Goal: Task Accomplishment & Management: Manage account settings

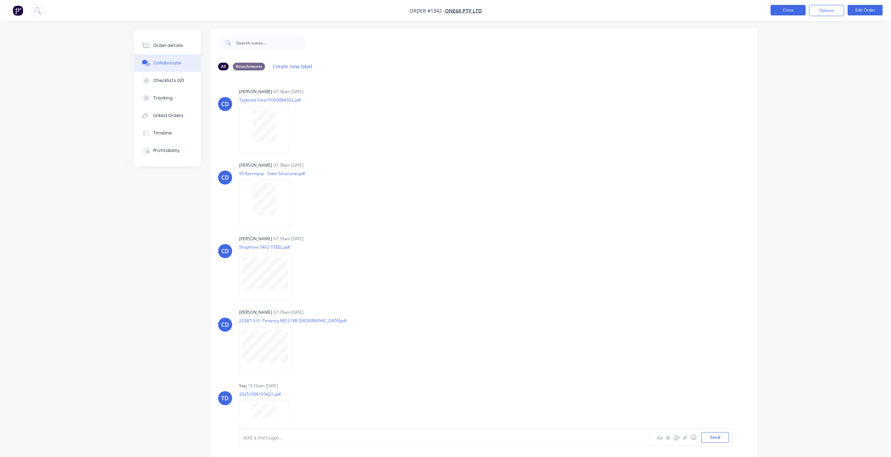
click at [777, 7] on button "Close" at bounding box center [787, 10] width 35 height 10
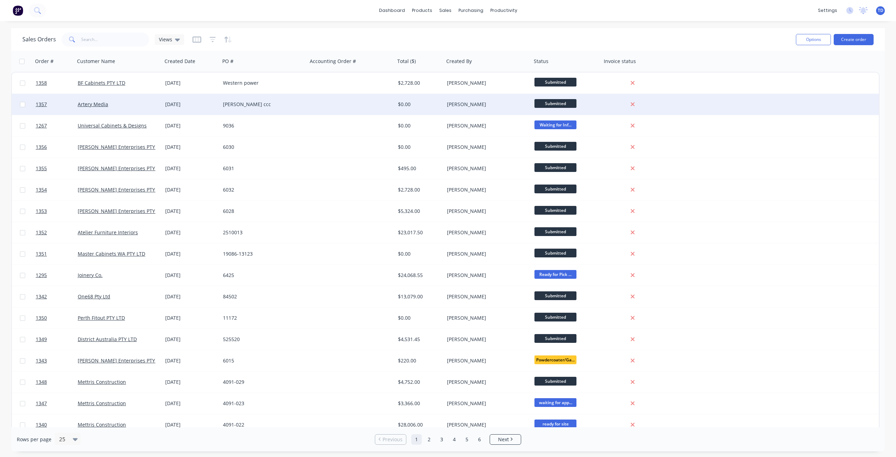
click at [255, 108] on div "[PERSON_NAME] ccc" at bounding box center [263, 104] width 87 height 21
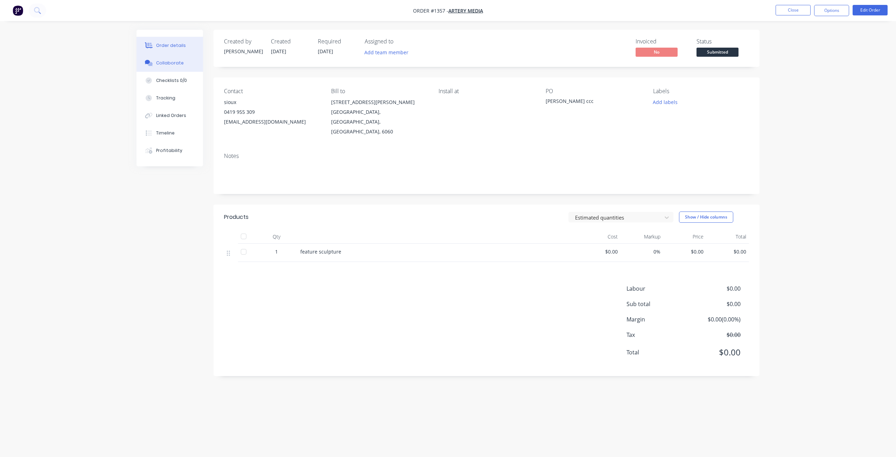
click at [163, 67] on button "Collaborate" at bounding box center [169, 62] width 66 height 17
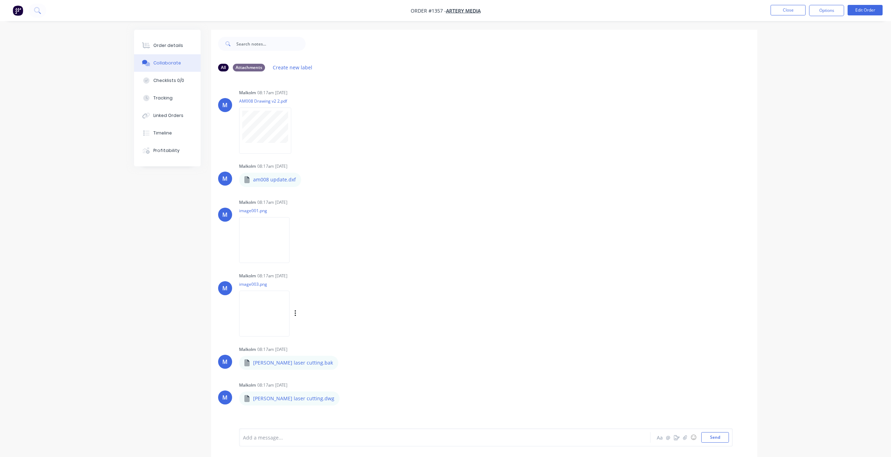
click at [273, 305] on img at bounding box center [264, 313] width 50 height 46
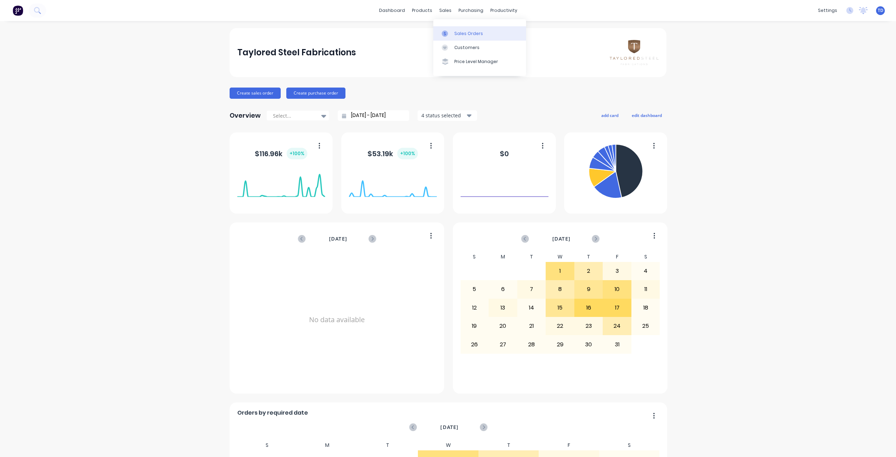
click at [453, 30] on link "Sales Orders" at bounding box center [479, 33] width 93 height 14
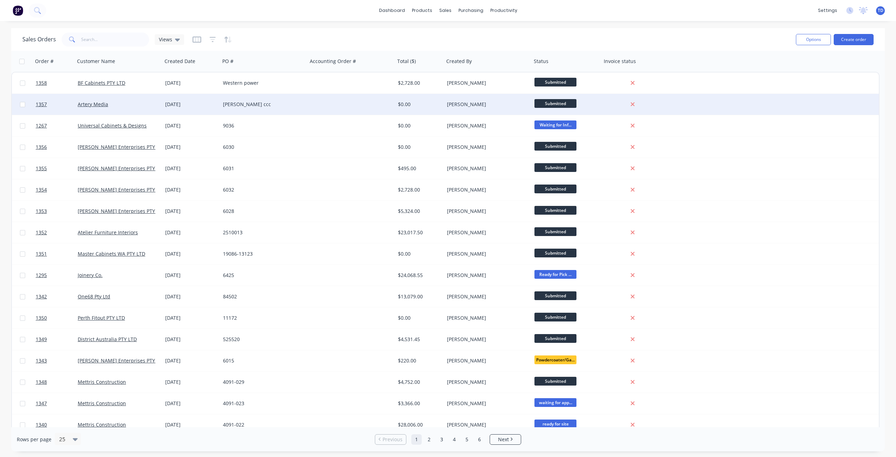
click at [227, 105] on div "[PERSON_NAME] ccc" at bounding box center [262, 104] width 78 height 7
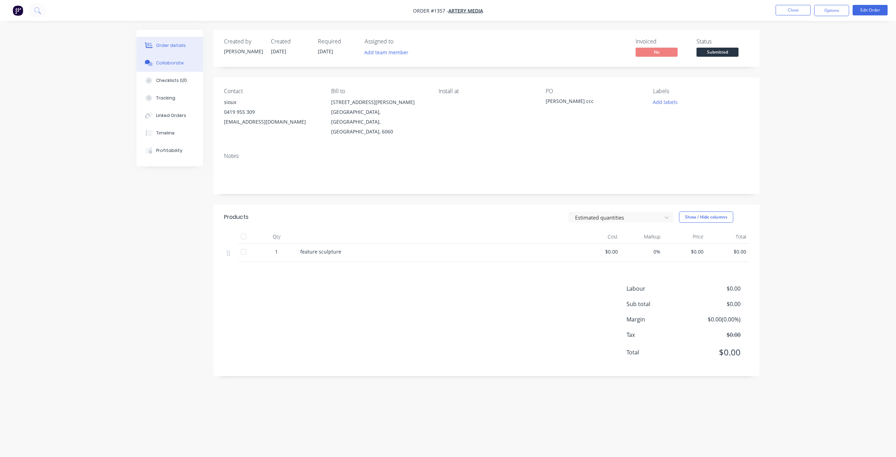
click at [173, 62] on div "Collaborate" at bounding box center [170, 63] width 28 height 6
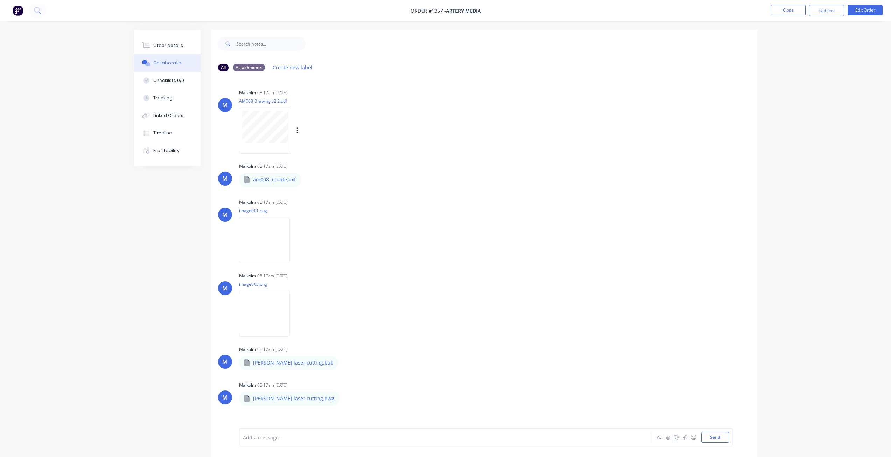
click at [280, 147] on div at bounding box center [265, 130] width 52 height 46
click at [778, 12] on button "Close" at bounding box center [787, 10] width 35 height 10
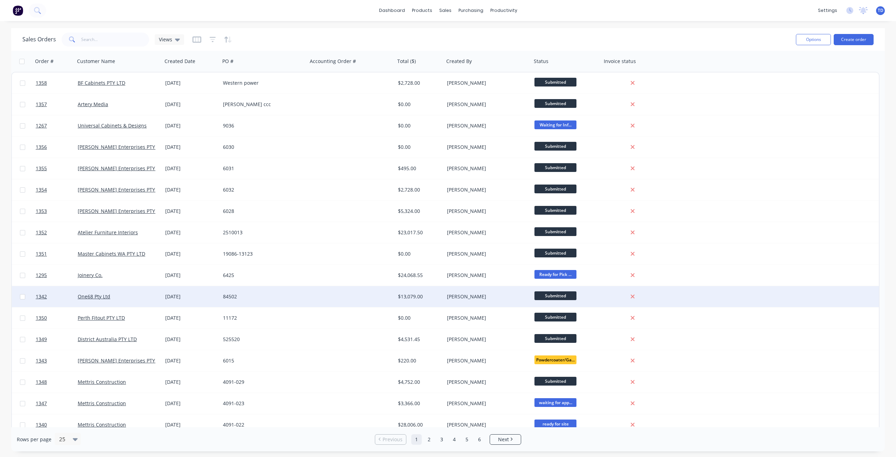
click at [184, 297] on div "[DATE]" at bounding box center [191, 296] width 52 height 7
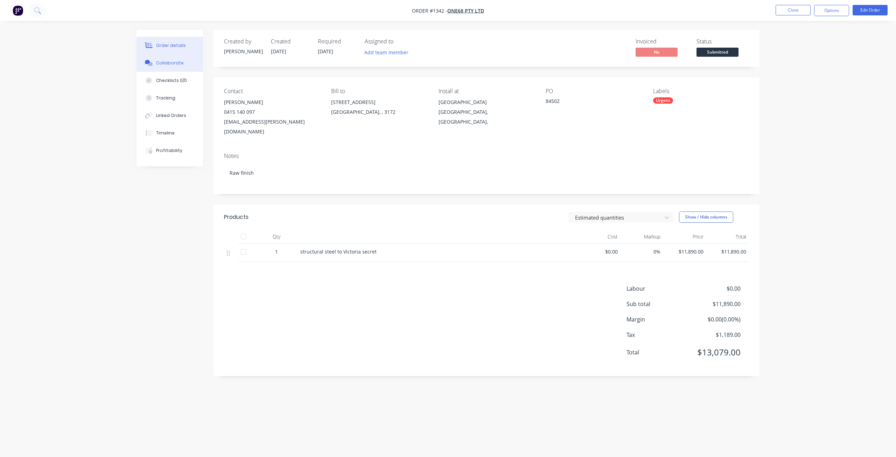
click at [169, 62] on div "Collaborate" at bounding box center [170, 63] width 28 height 6
